Goal: Check status

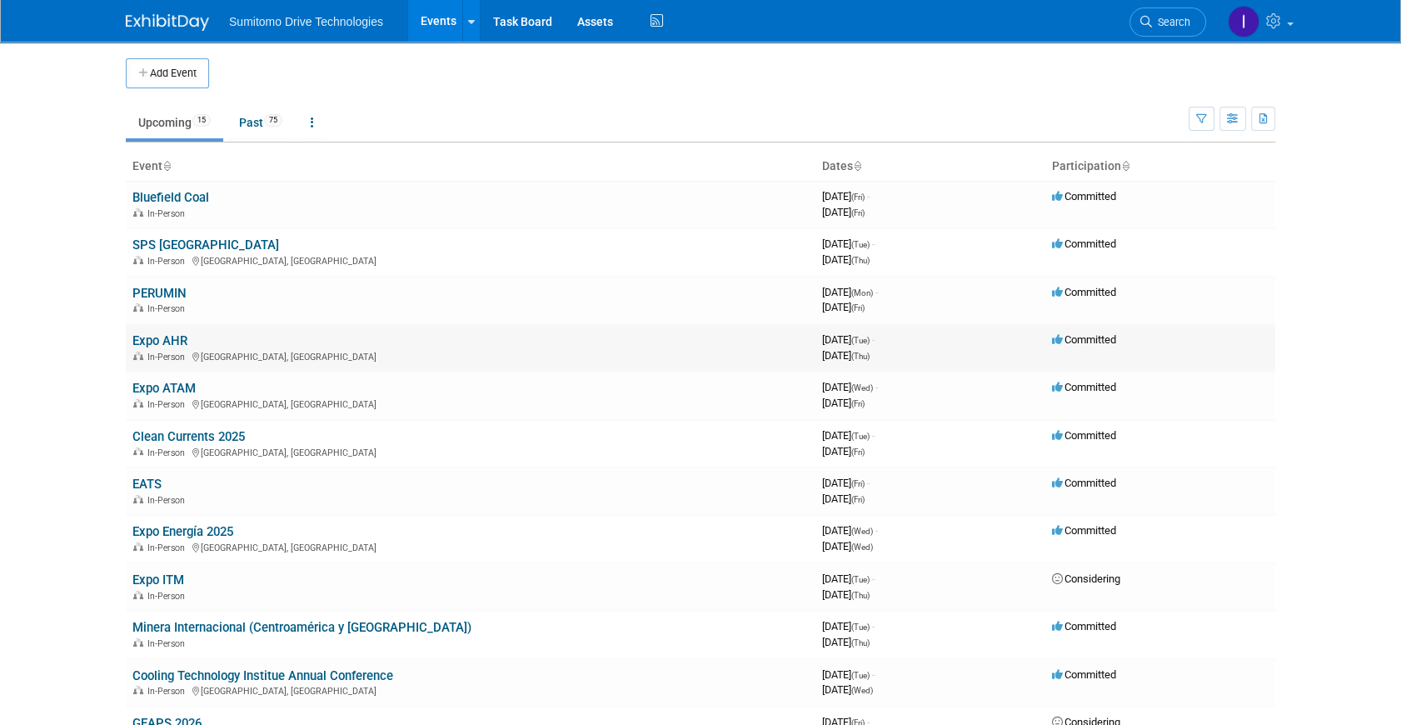
click at [178, 339] on link "Expo AHR" at bounding box center [159, 340] width 55 height 15
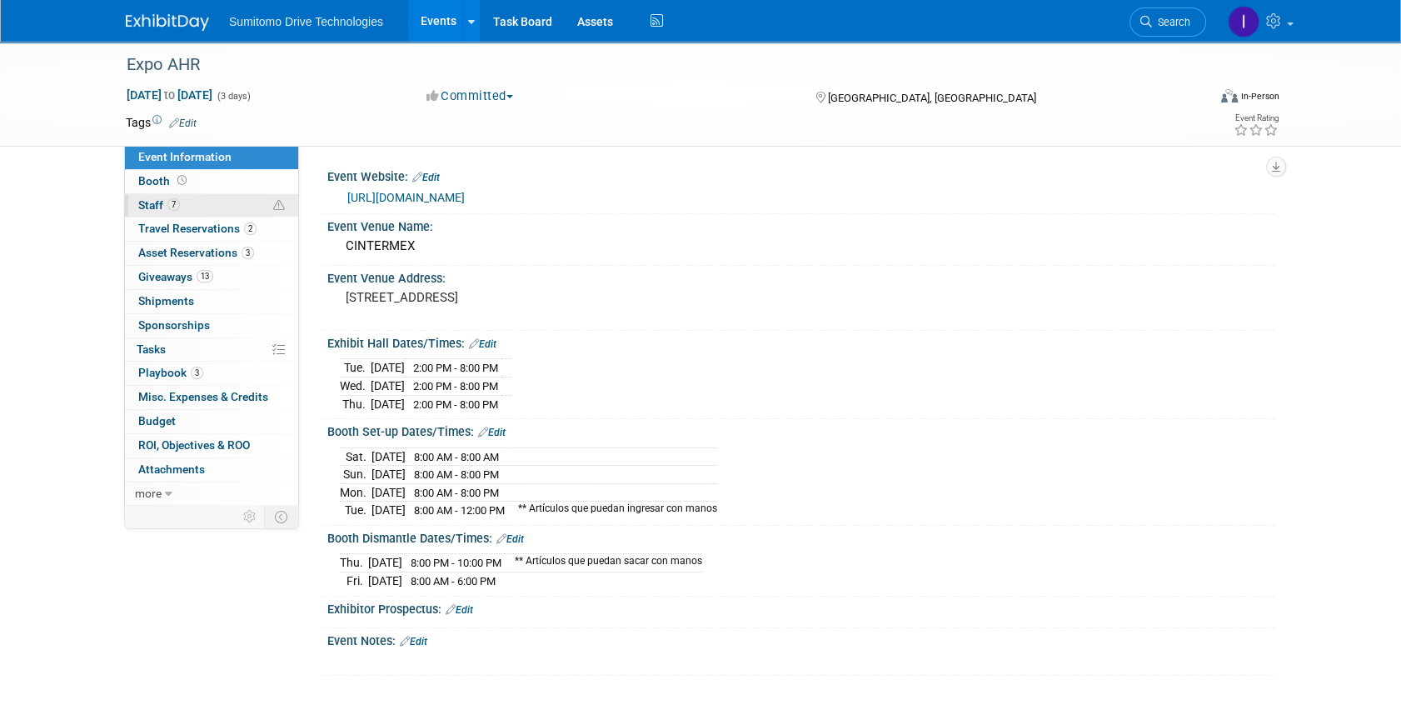
click at [222, 208] on link "7 Staff 7" at bounding box center [211, 205] width 173 height 23
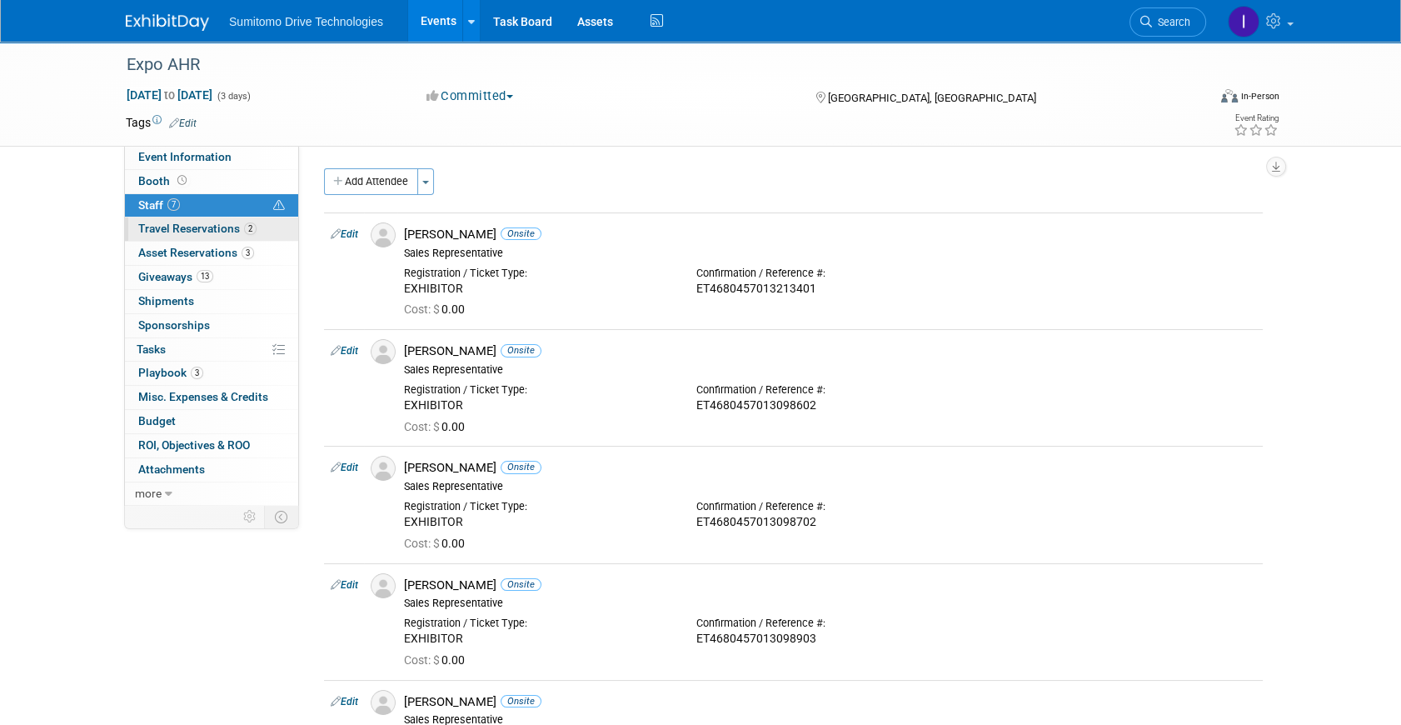
click at [224, 233] on span "Travel Reservations 2" at bounding box center [197, 228] width 118 height 13
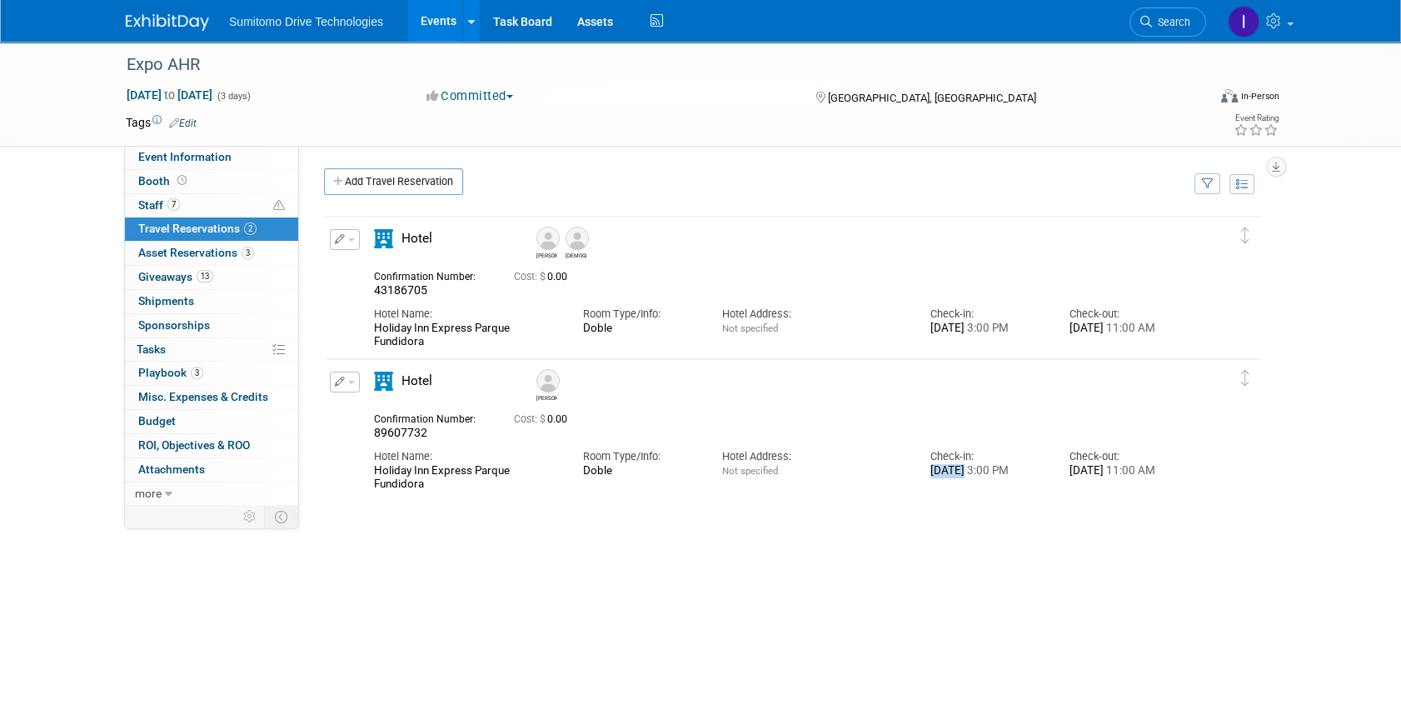
drag, startPoint x: 962, startPoint y: 465, endPoint x: 999, endPoint y: 456, distance: 38.6
click at [999, 456] on div "Check-in: Tue. Sep 23, 2025 3:00 PM" at bounding box center [987, 459] width 139 height 37
click at [999, 456] on div "Check-in:" at bounding box center [987, 456] width 114 height 15
drag, startPoint x: 986, startPoint y: 326, endPoint x: 1041, endPoint y: 316, distance: 55.9
click at [1041, 316] on div "Check-in: Tue. Sep 23, 2025 3:00 PM" at bounding box center [987, 316] width 139 height 37
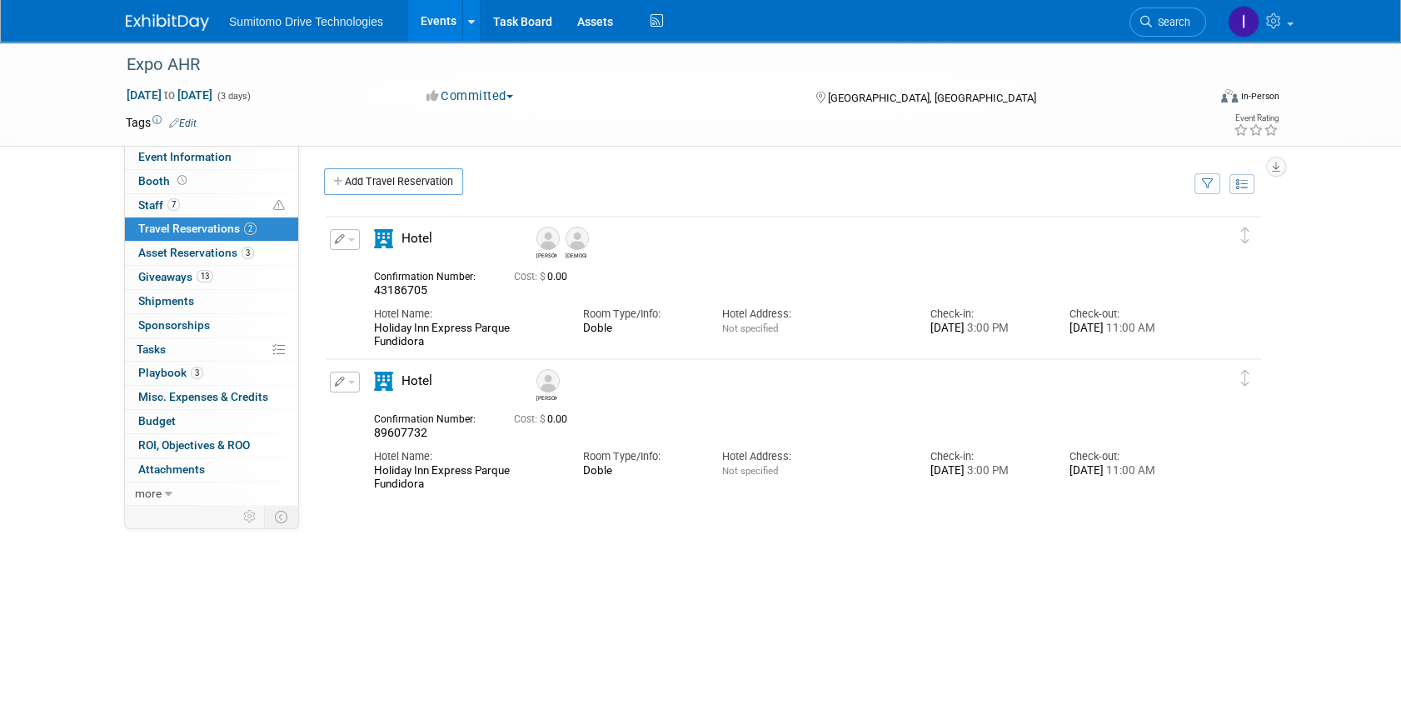
drag, startPoint x: 1041, startPoint y: 316, endPoint x: 1104, endPoint y: 315, distance: 63.3
click at [1104, 315] on div "Check-out:" at bounding box center [1126, 313] width 114 height 15
